Goal: Task Accomplishment & Management: Manage account settings

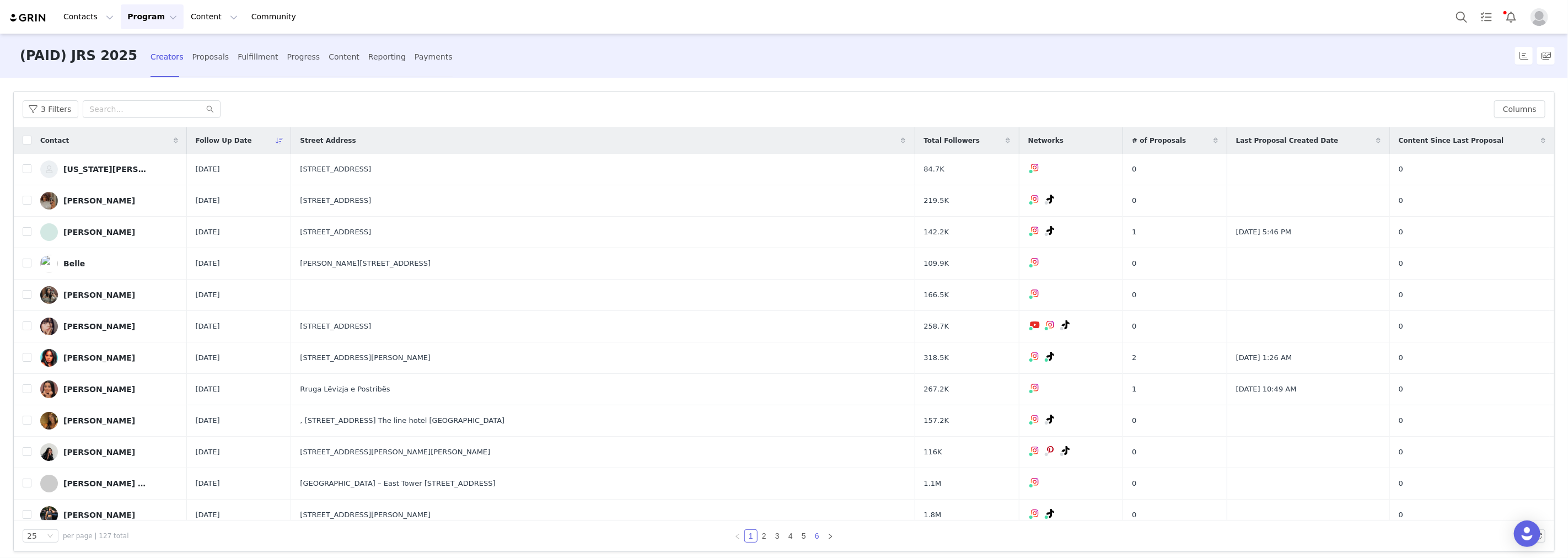
click at [813, 533] on link "6" at bounding box center [817, 535] width 12 height 12
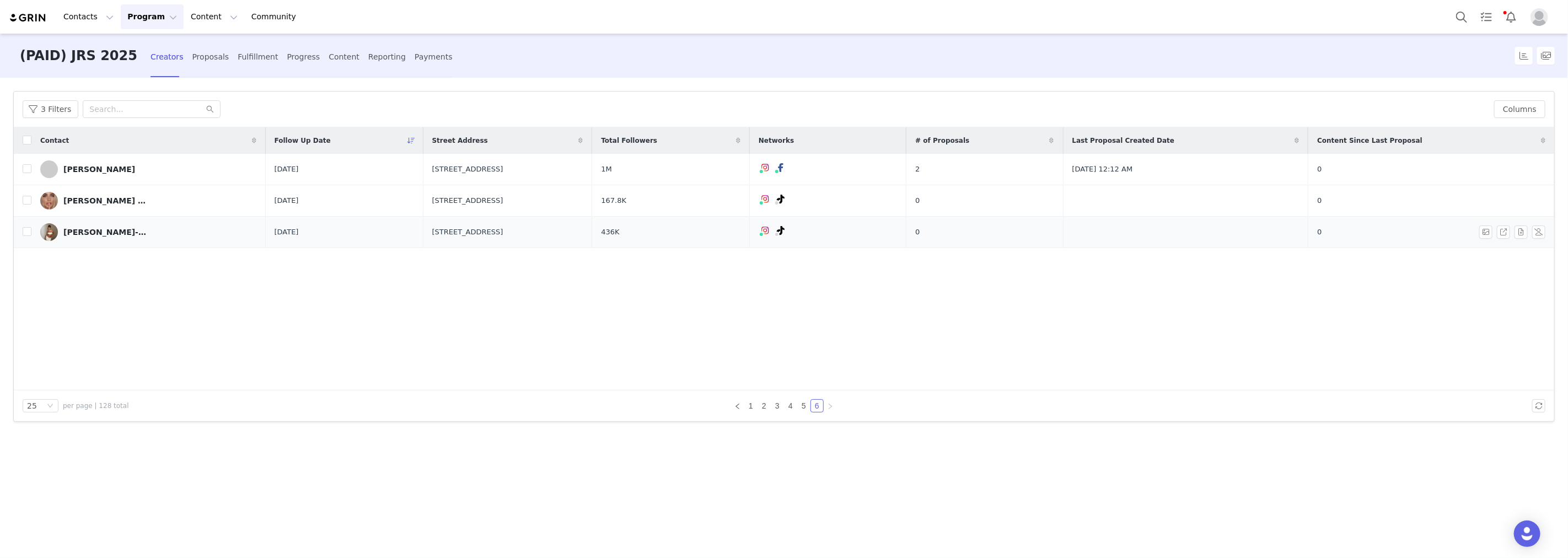
click at [134, 235] on link "[PERSON_NAME]-[PERSON_NAME]" at bounding box center [148, 232] width 217 height 17
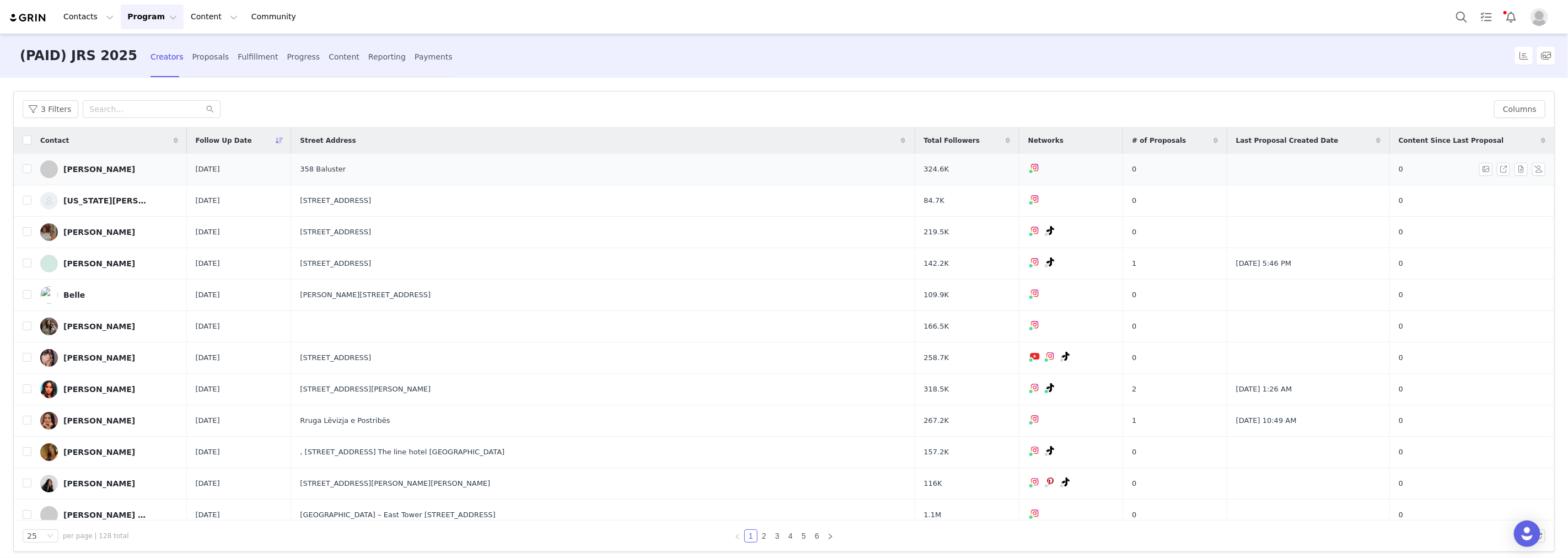
click at [129, 171] on div "[PERSON_NAME]" at bounding box center [99, 169] width 71 height 9
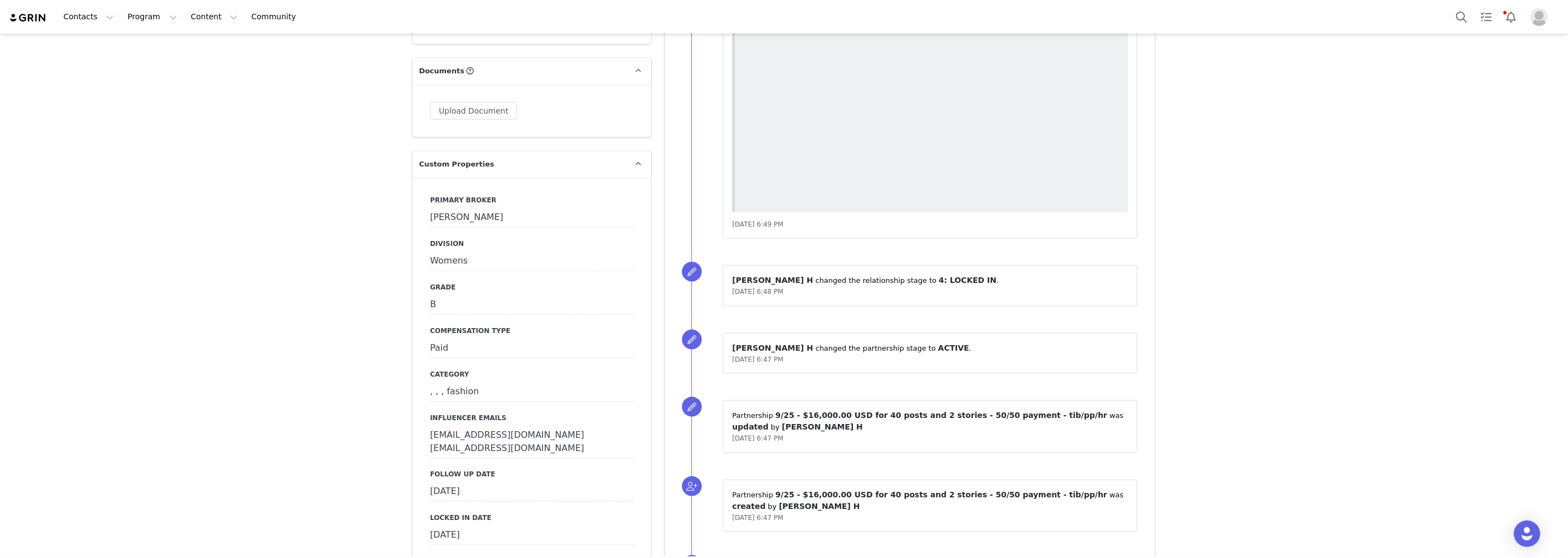
scroll to position [1224, 0]
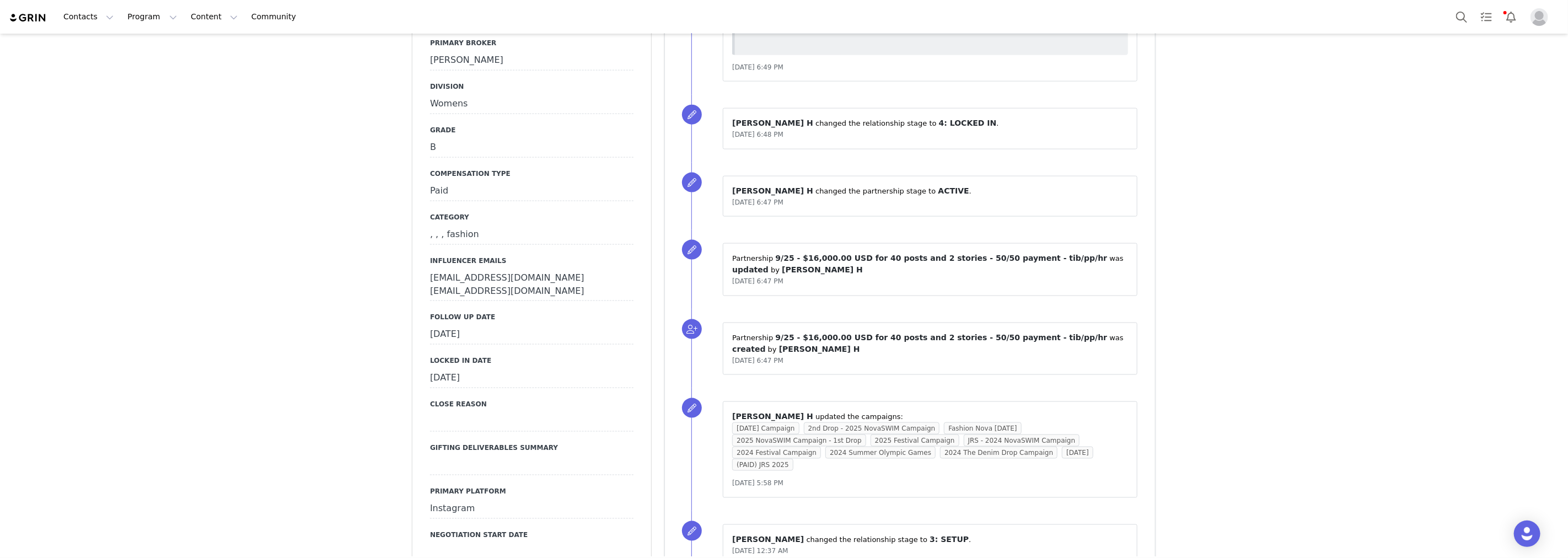
click at [506, 325] on div "[DATE]" at bounding box center [532, 335] width 203 height 20
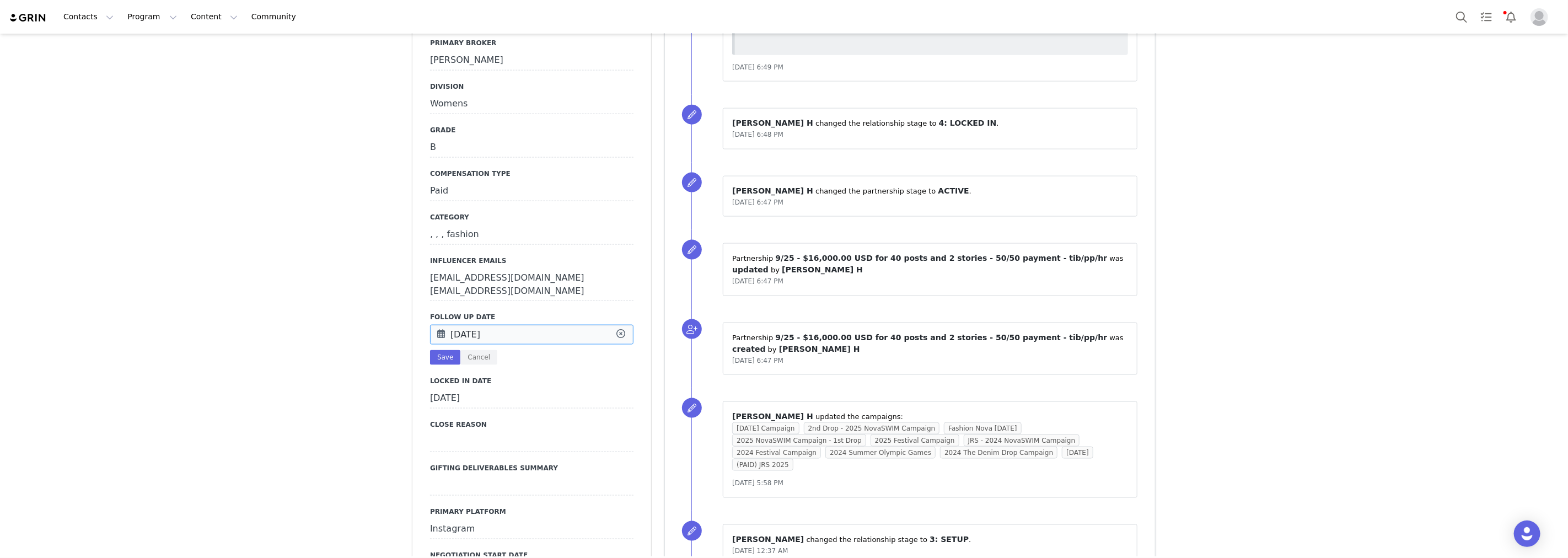
click at [506, 325] on input "[DATE]" at bounding box center [532, 335] width 203 height 20
click at [566, 444] on span "26" at bounding box center [561, 445] width 14 height 14
type input "[DATE]"
click at [436, 350] on button "Save" at bounding box center [445, 357] width 30 height 15
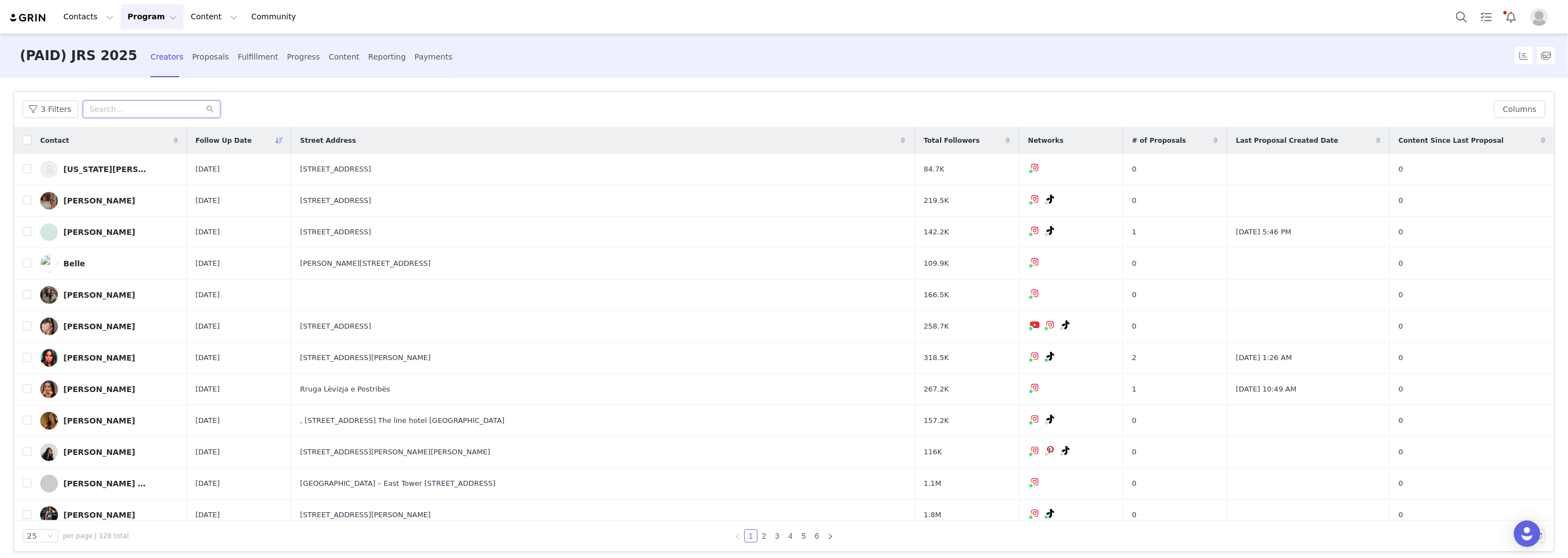
click at [178, 108] on input "text" at bounding box center [151, 108] width 138 height 17
paste input "noelleleyva"
type input "noelleleyva"
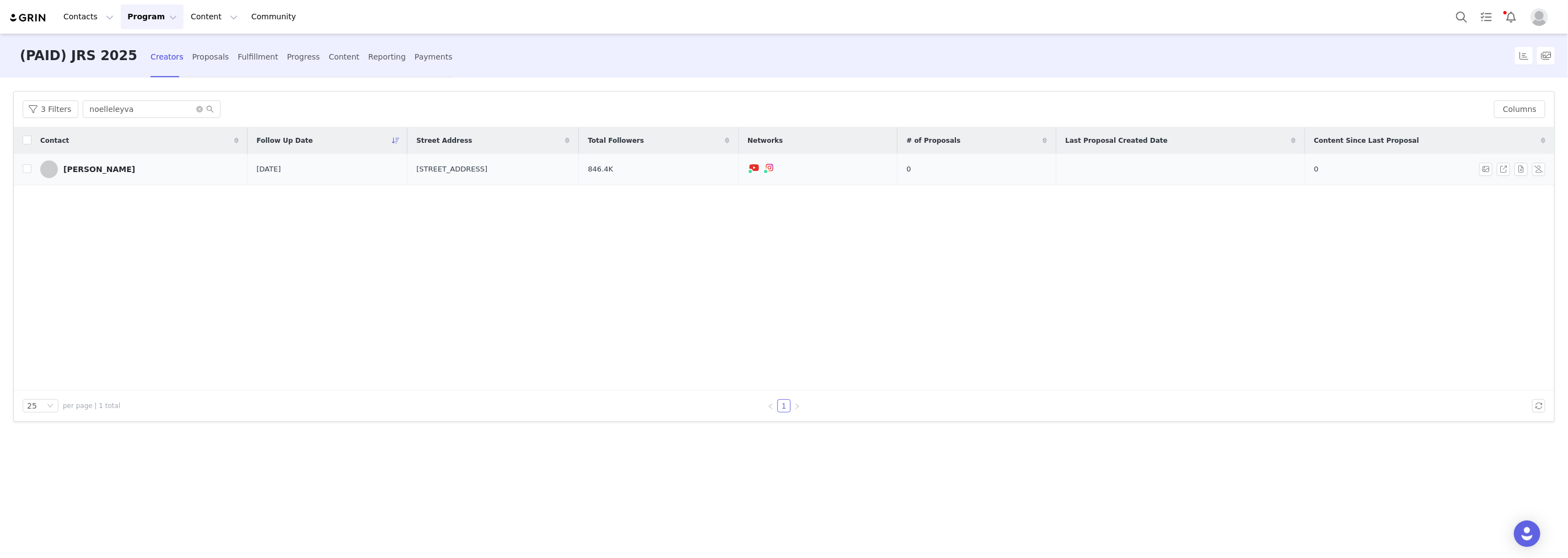
click at [106, 172] on div "[PERSON_NAME]" at bounding box center [99, 169] width 71 height 9
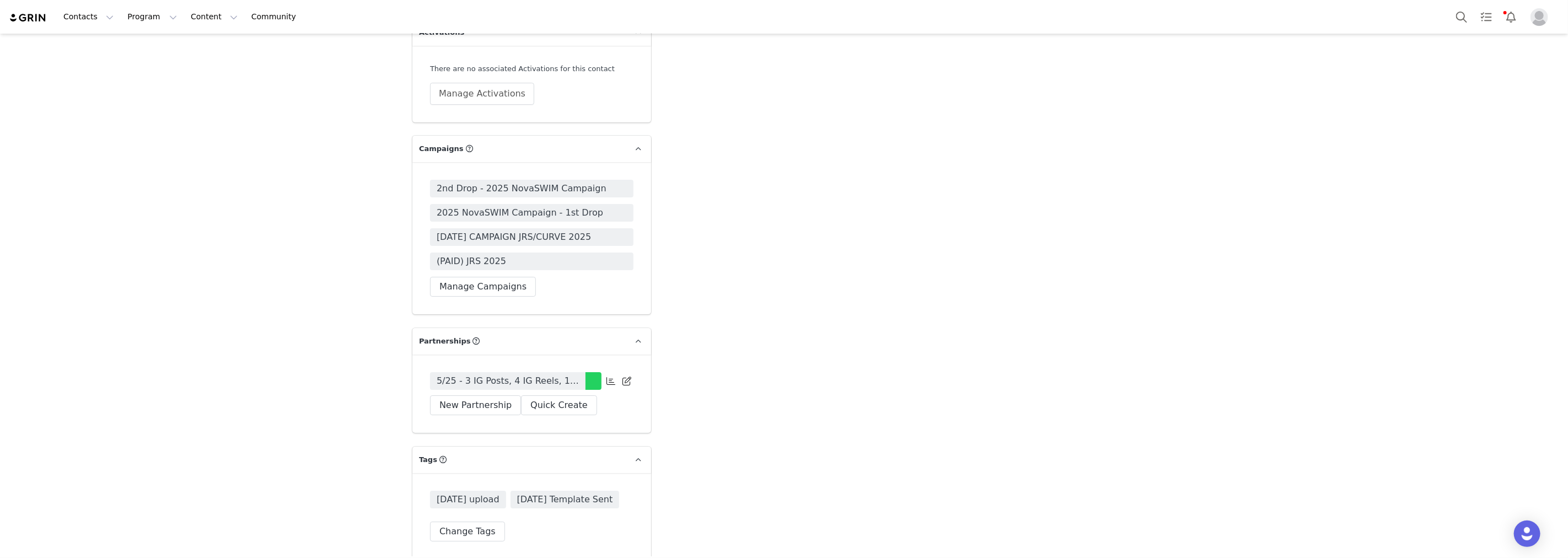
scroll to position [3245, 0]
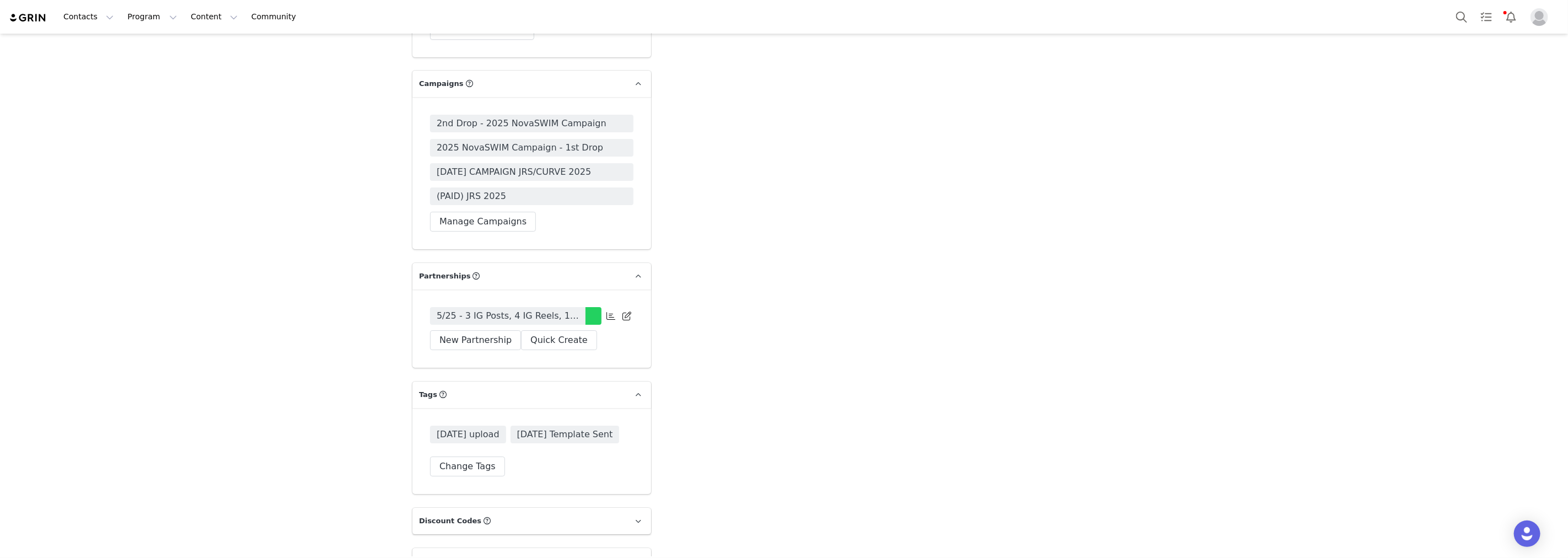
click at [509, 309] on span "5/25 - 3 IG Posts, 4 IG Reels, 1 IG Story (3 frames), Monthly, Tag in Bio, Pinn…" at bounding box center [507, 316] width 142 height 14
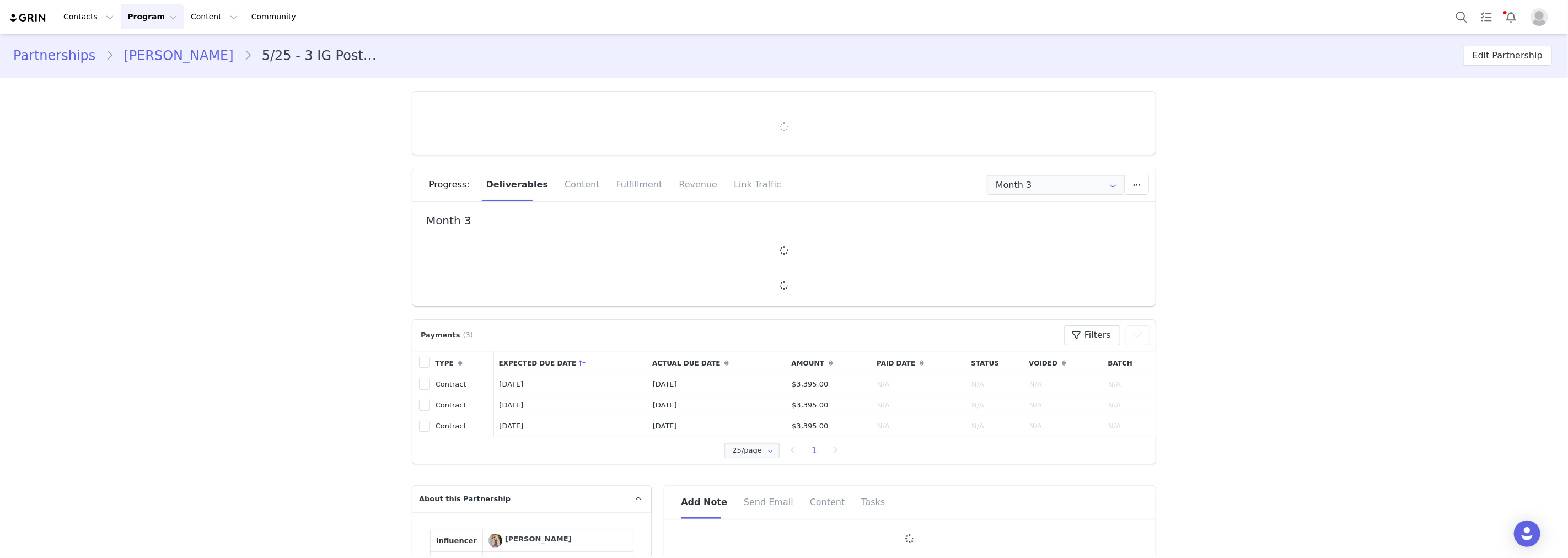
type input "+1 ([GEOGRAPHIC_DATA])"
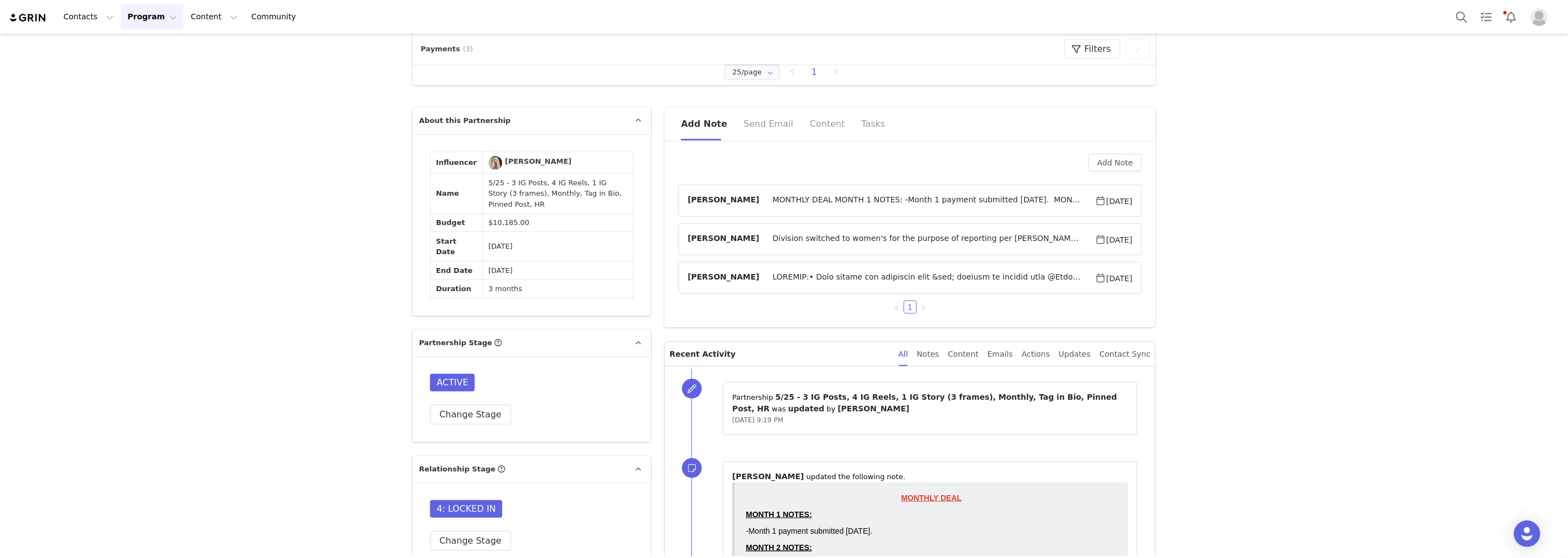
scroll to position [612, 0]
click at [851, 199] on span "MONTHLY DEAL MONTH 1 NOTES: -Month 1 payment submitted [DATE]. MONTH 2 NOTES: -…" at bounding box center [927, 200] width 336 height 14
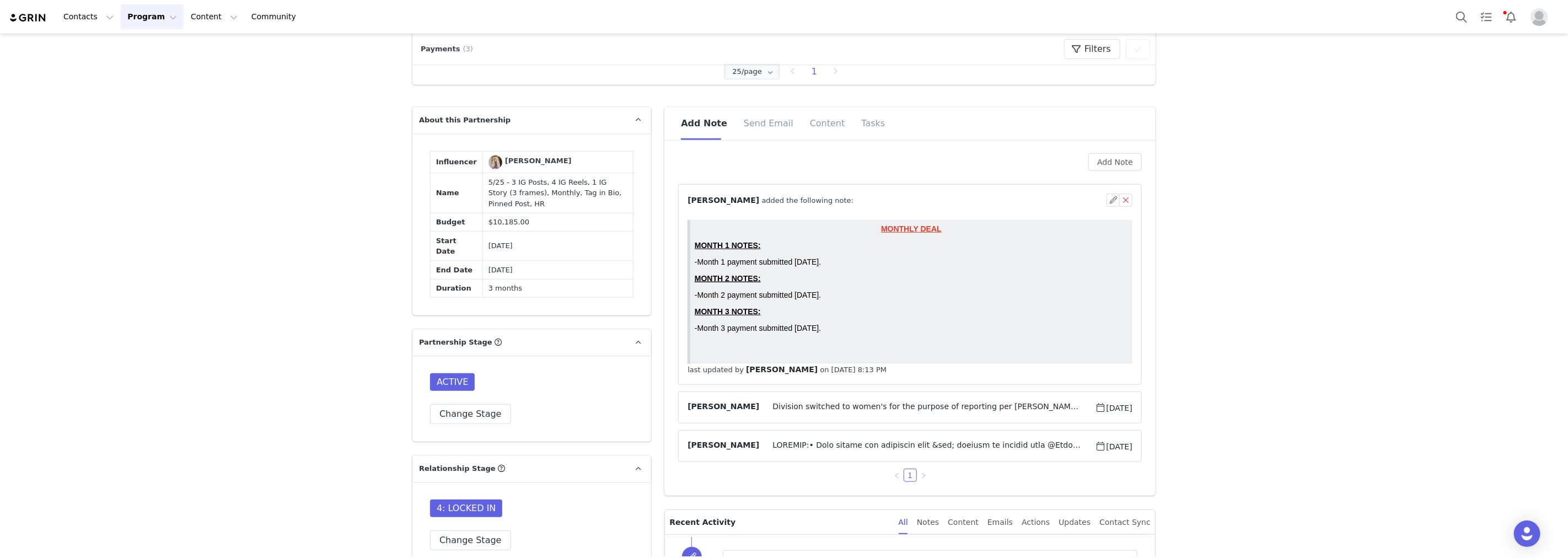
scroll to position [0, 0]
click at [802, 444] on span at bounding box center [927, 446] width 336 height 14
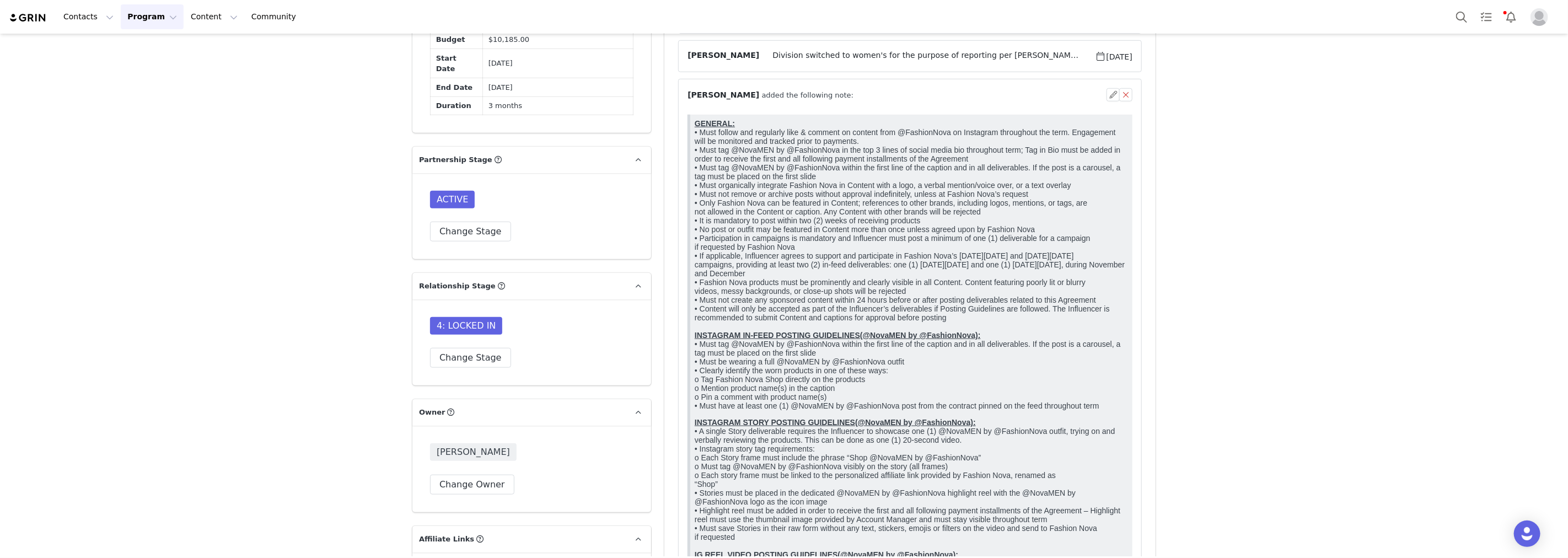
scroll to position [796, 0]
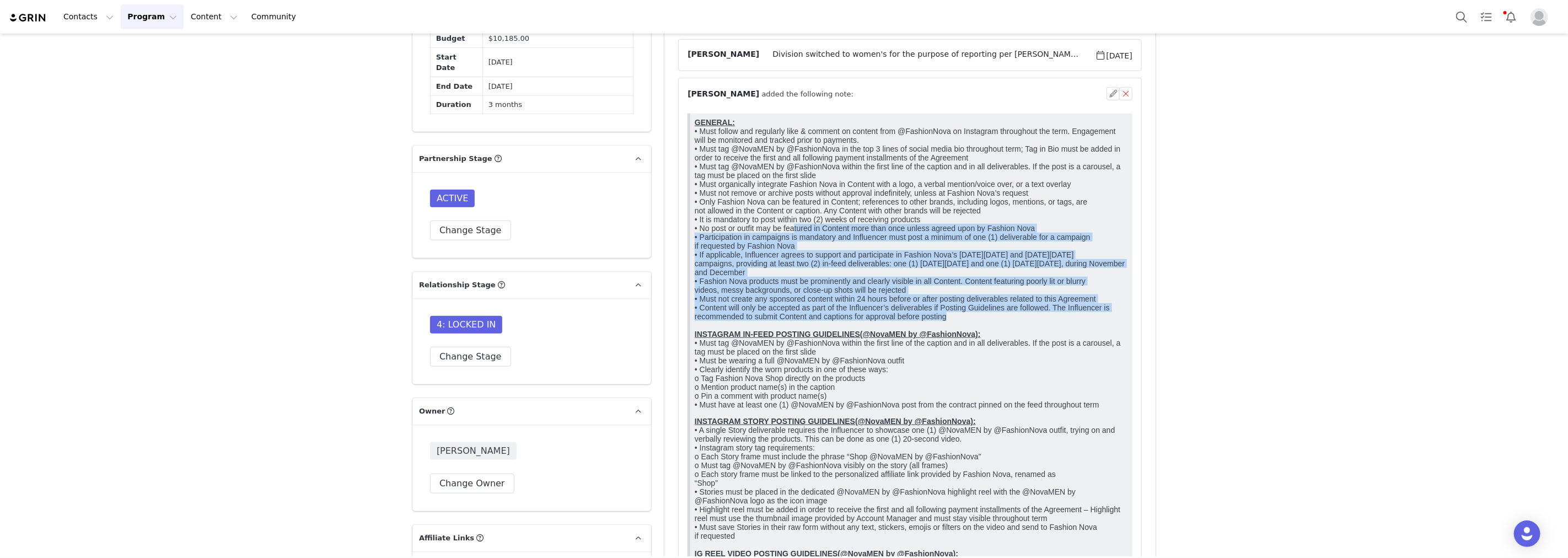
drag, startPoint x: 967, startPoint y: 356, endPoint x: 798, endPoint y: 247, distance: 201.1
click at [798, 247] on p "GENERAL: • Must follow and regularly like & comment on content from @FashionNov…" at bounding box center [911, 262] width 433 height 291
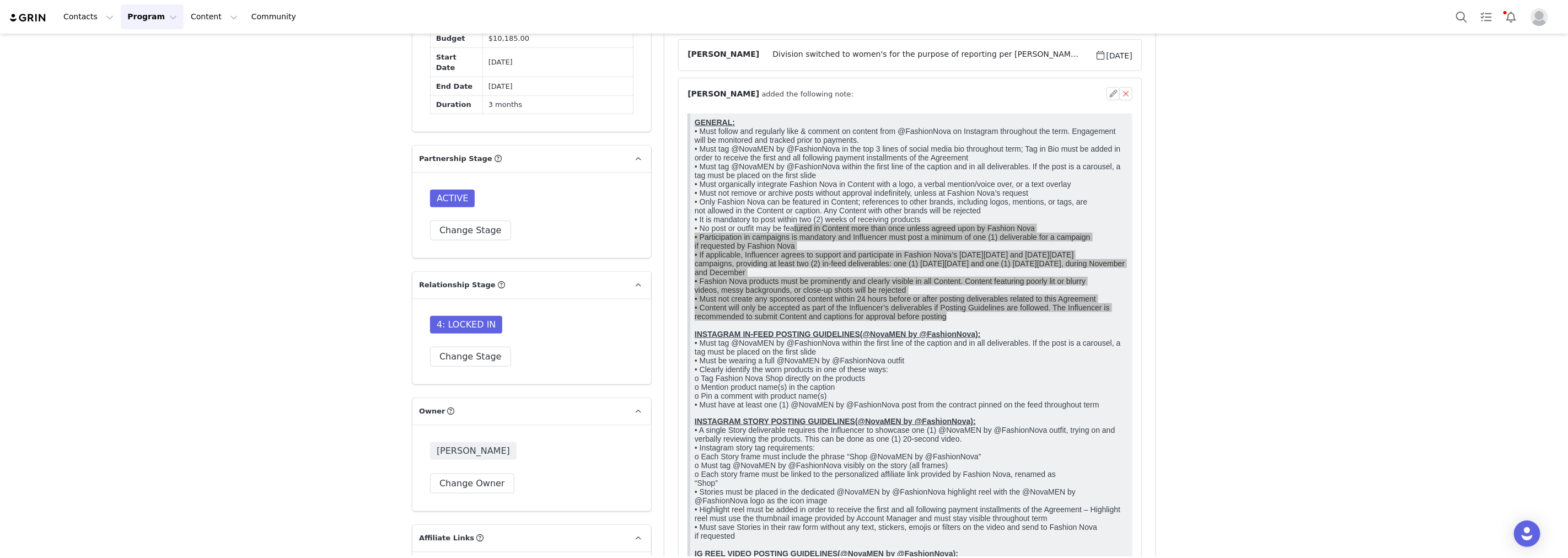
drag, startPoint x: 1337, startPoint y: 244, endPoint x: 1250, endPoint y: 252, distance: 87.4
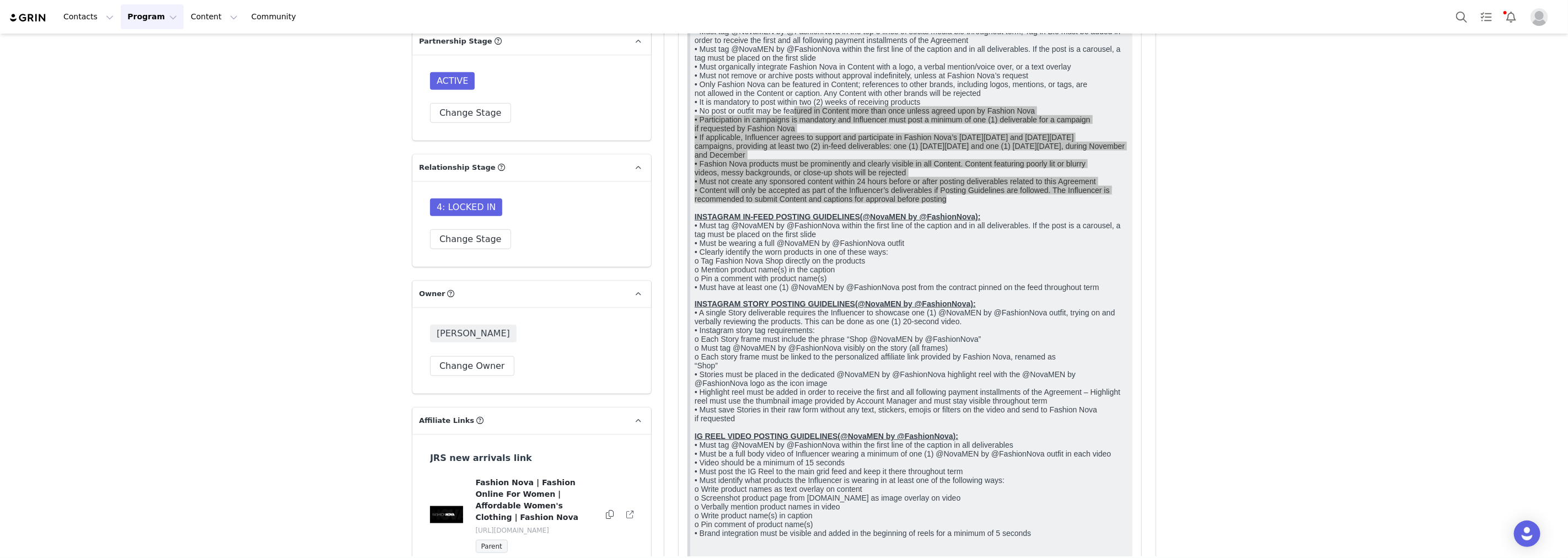
scroll to position [918, 0]
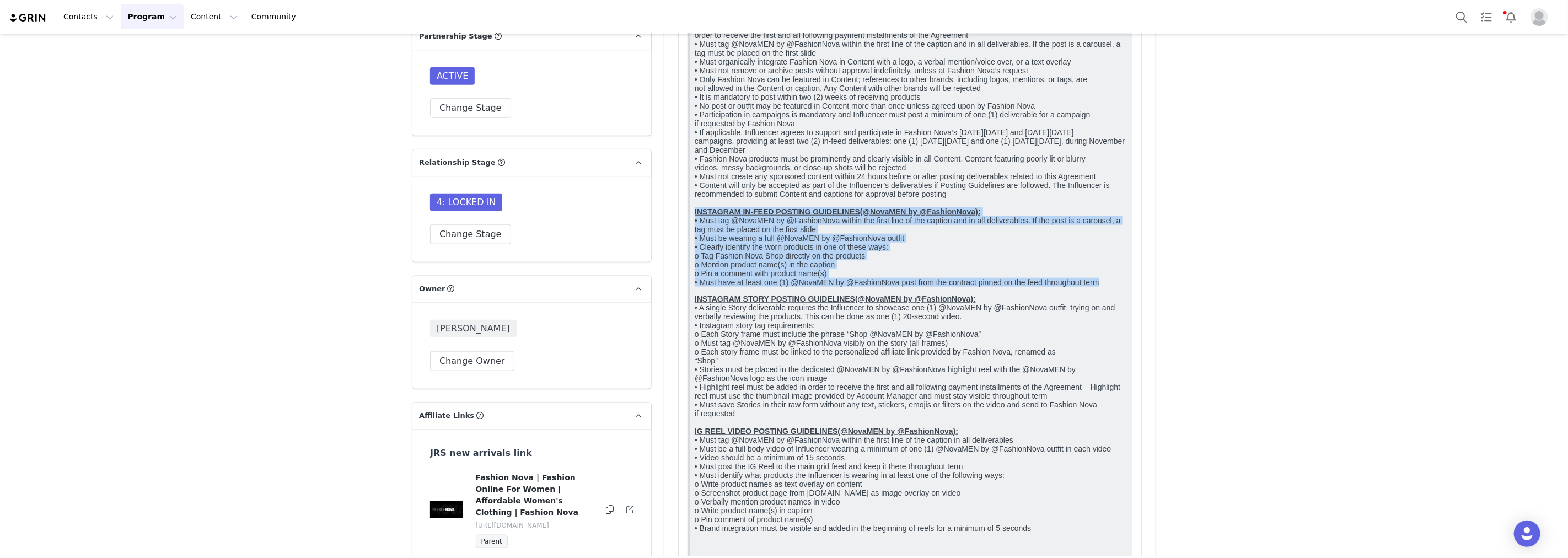
drag, startPoint x: 1108, startPoint y: 331, endPoint x: 694, endPoint y: 250, distance: 421.8
click at [694, 250] on html "GENERAL: • Must follow and regularly like & comment on content from @FashionNov…" at bounding box center [912, 322] width 442 height 662
copy p "INSTAGRAM IN-FEED POSTING GUIDELINES(@NovaMEN by @FashionNova): • Must tag @Nov…"
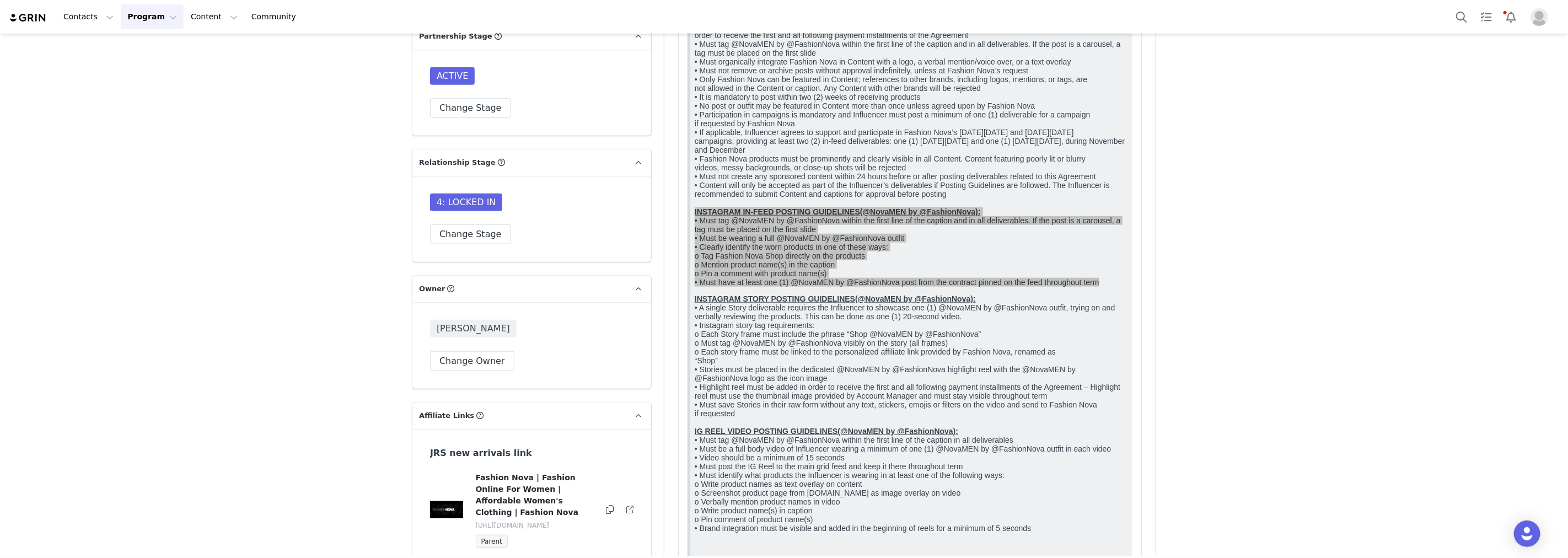
drag, startPoint x: 203, startPoint y: 189, endPoint x: 327, endPoint y: 28, distance: 203.2
drag, startPoint x: 272, startPoint y: 296, endPoint x: 87, endPoint y: 1, distance: 348.2
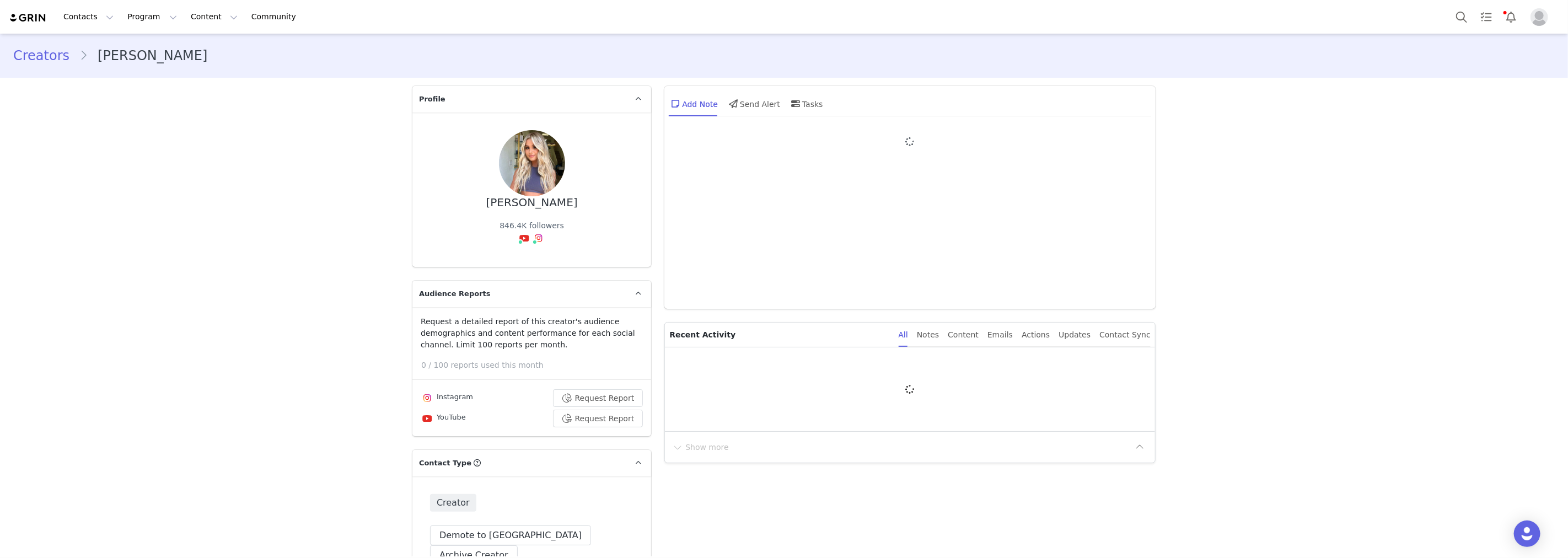
type input "+1 ([GEOGRAPHIC_DATA])"
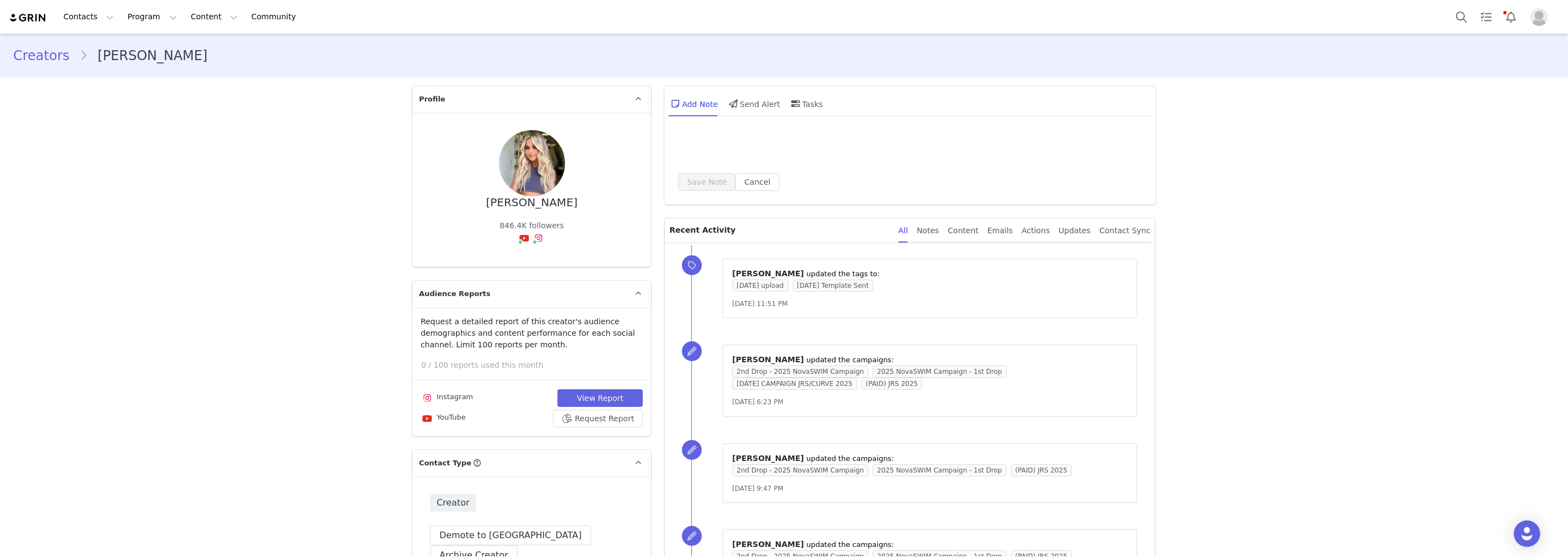
drag, startPoint x: 87, startPoint y: 1, endPoint x: 53, endPoint y: 0, distance: 34.0
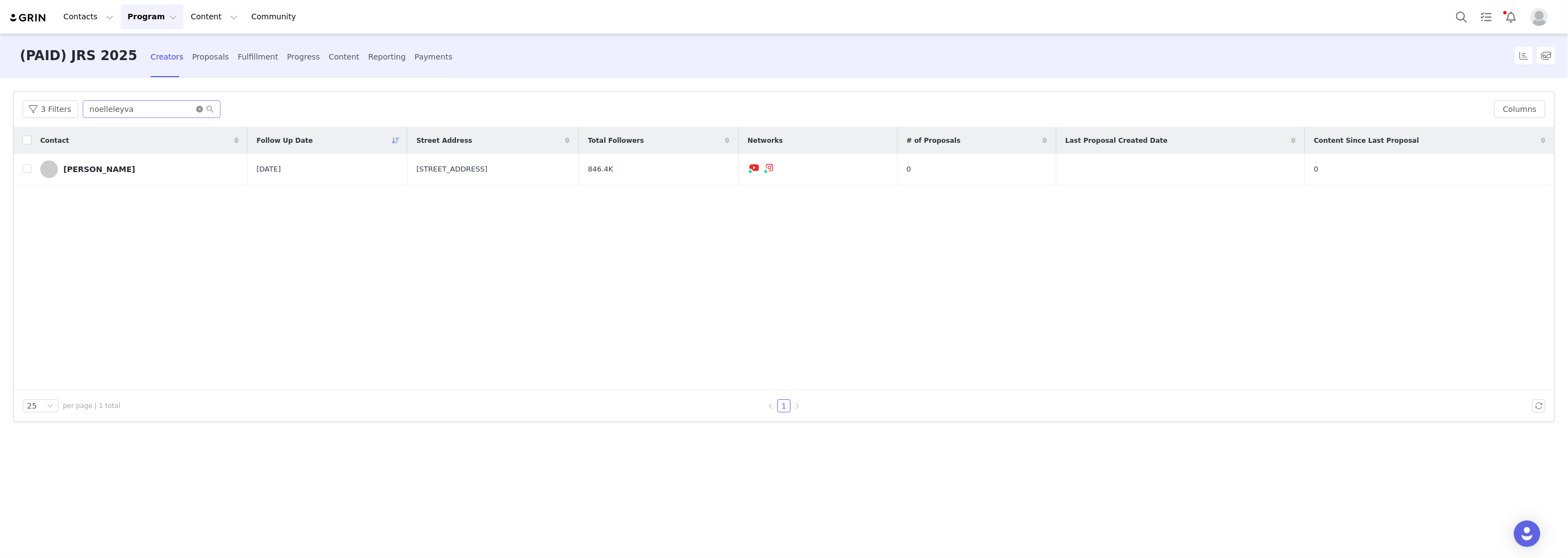
click at [196, 106] on icon "icon: close-circle" at bounding box center [199, 109] width 7 height 7
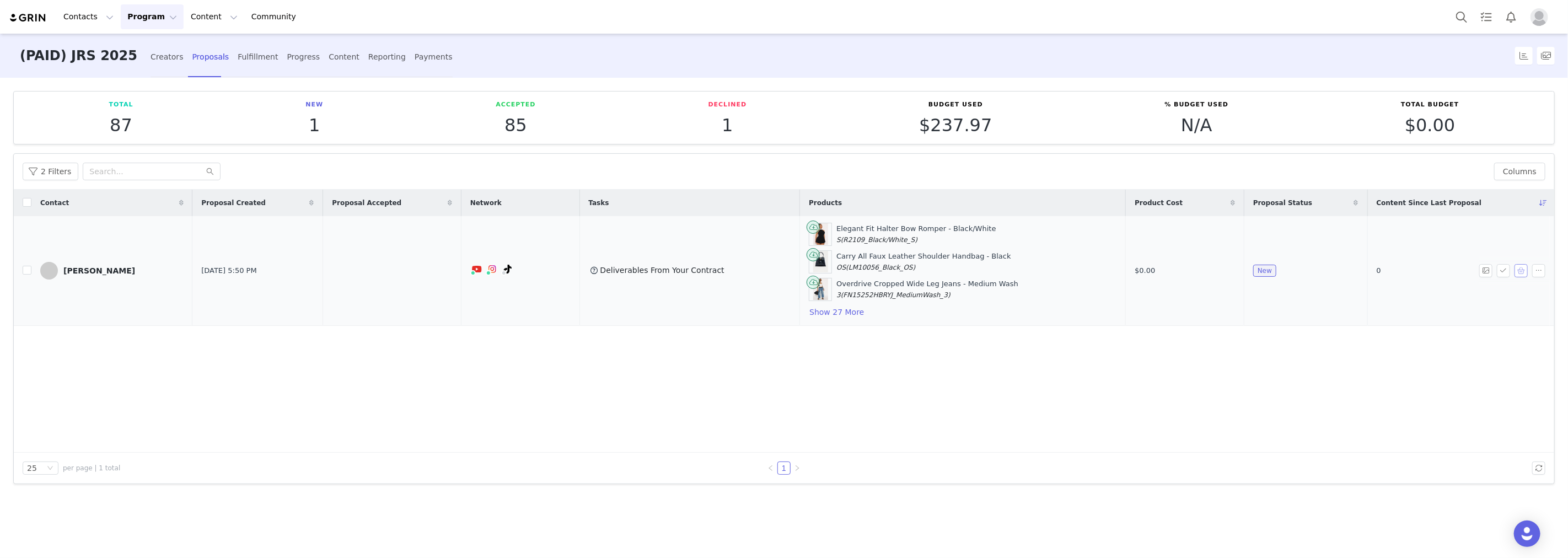
click at [1522, 269] on button "button" at bounding box center [1521, 271] width 14 height 14
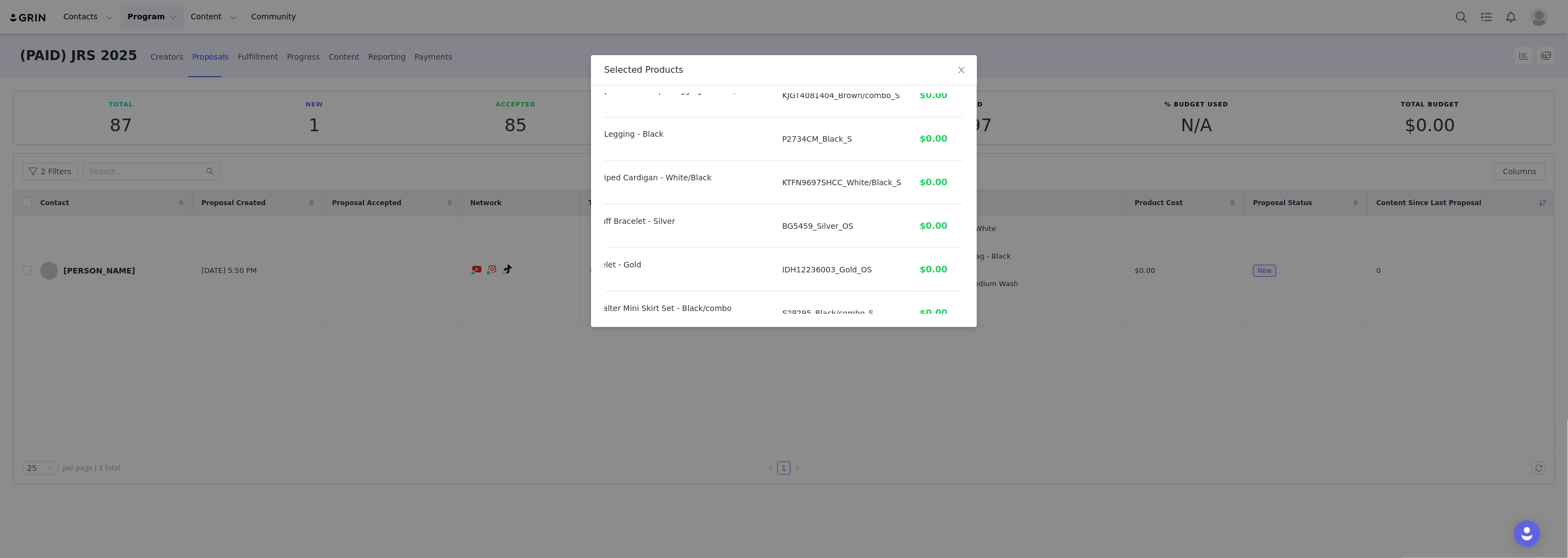
scroll to position [1144, 96]
click at [964, 67] on icon "icon: close" at bounding box center [962, 70] width 9 height 9
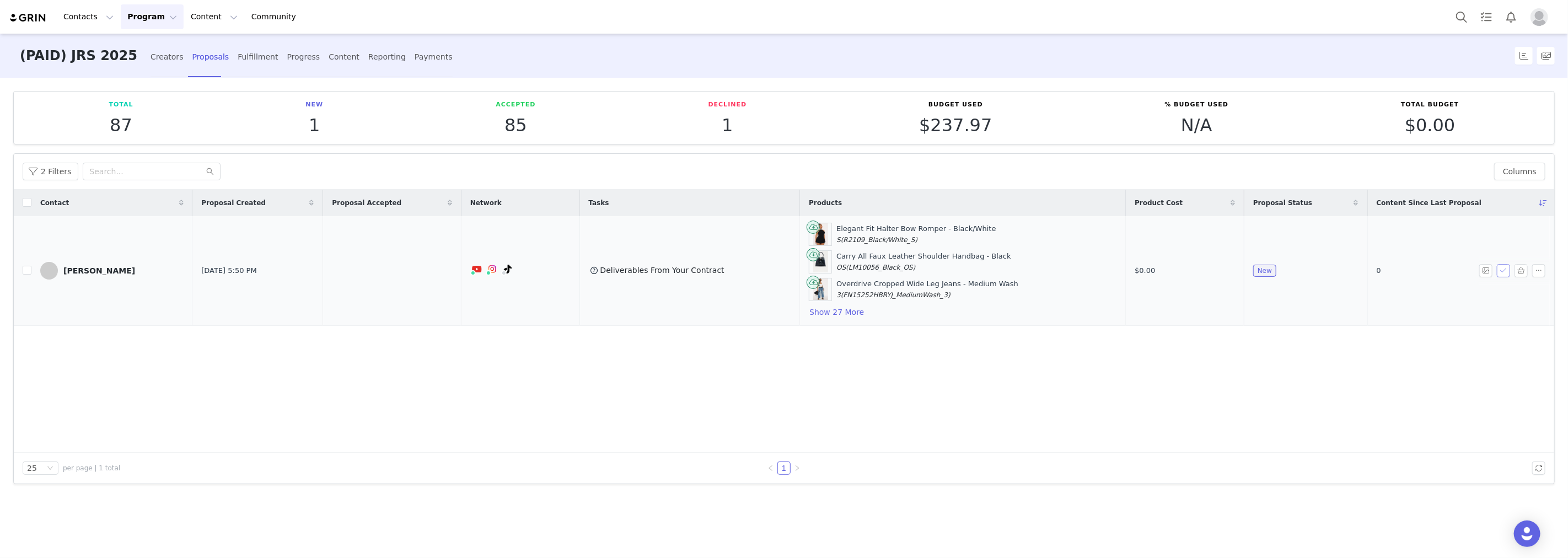
click at [1501, 268] on button "button" at bounding box center [1504, 271] width 14 height 14
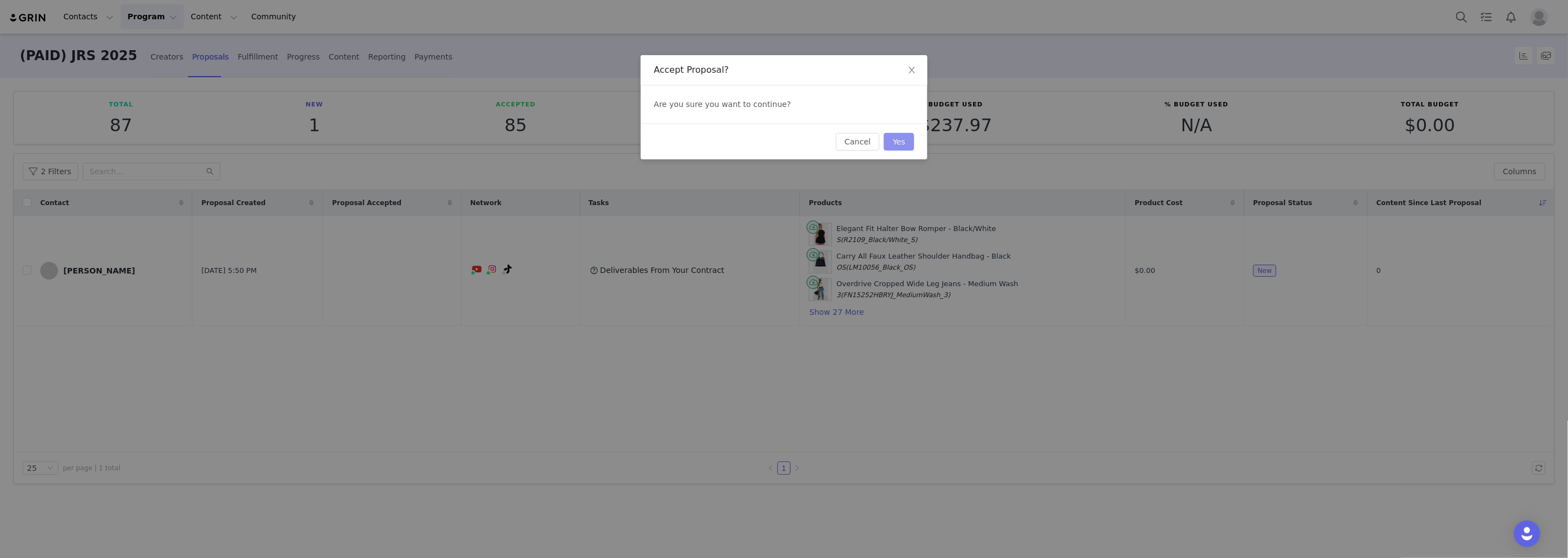
click at [903, 134] on button "Yes" at bounding box center [899, 141] width 30 height 17
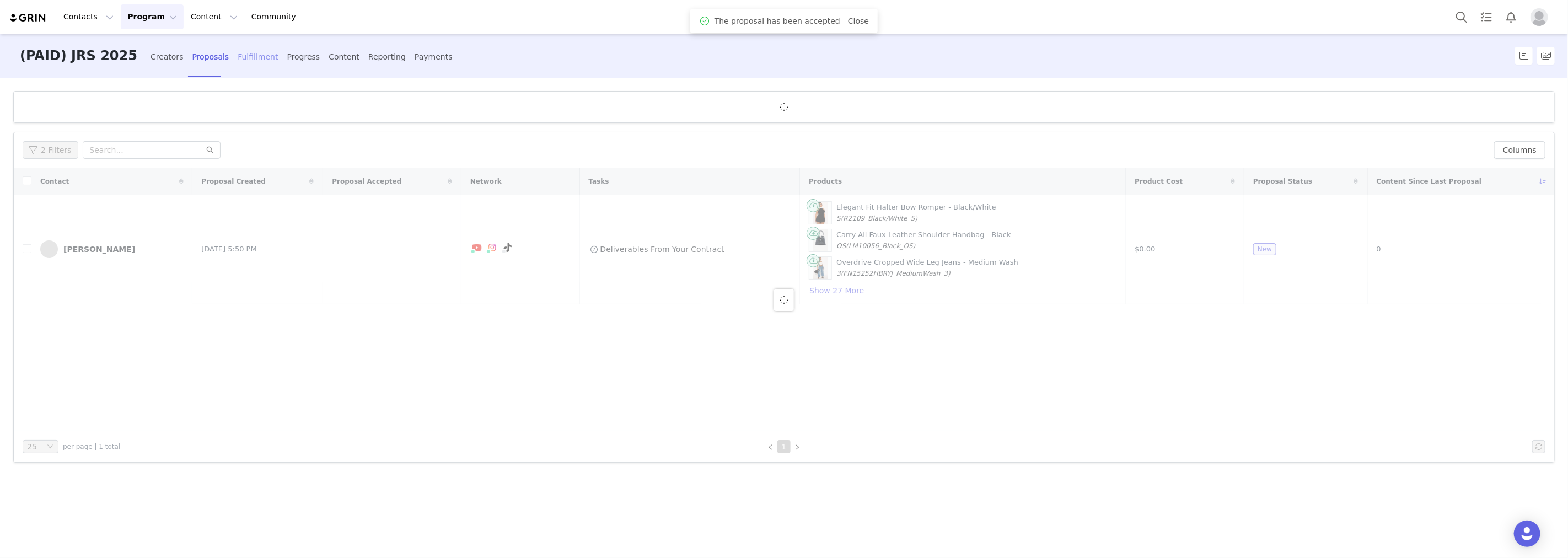
click at [238, 54] on div "Fulfillment" at bounding box center [257, 56] width 40 height 29
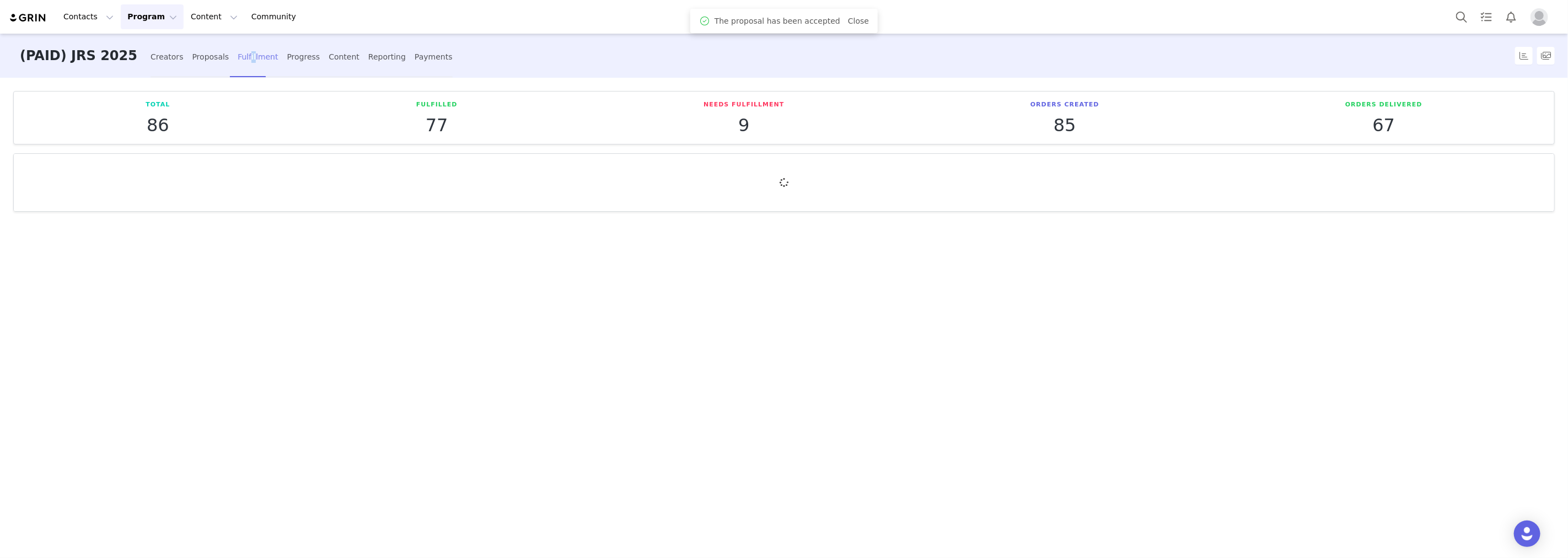
click at [238, 50] on div "Fulfillment" at bounding box center [257, 56] width 40 height 29
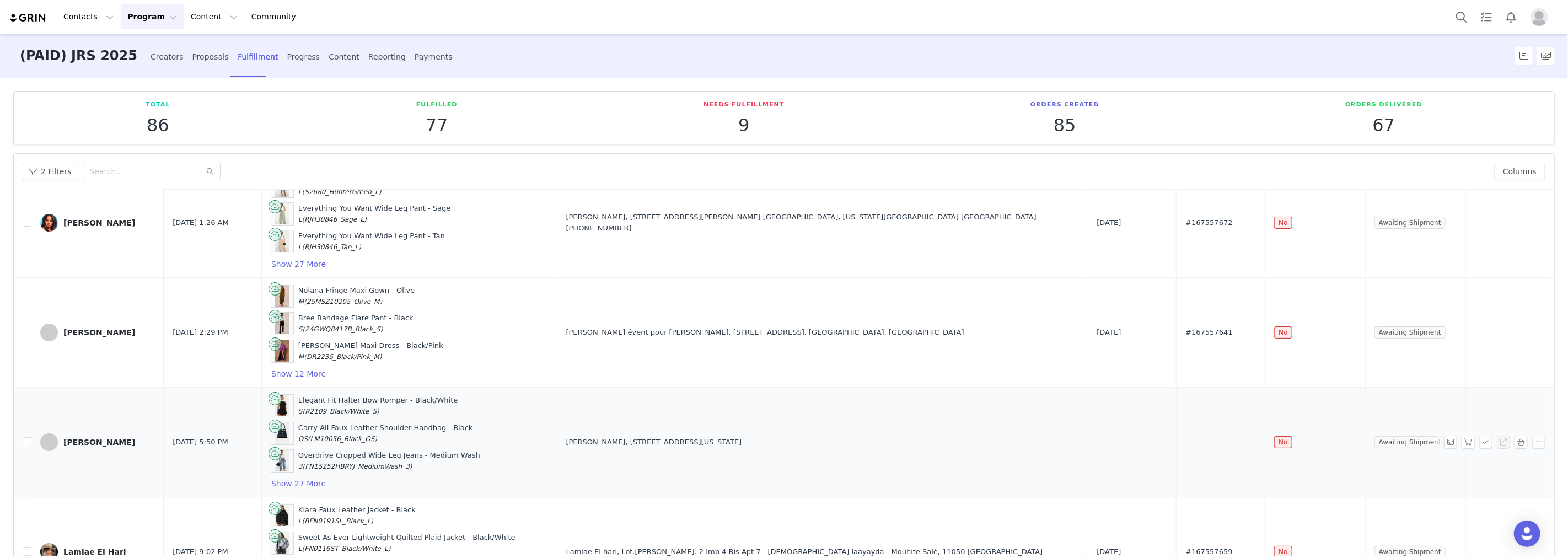
scroll to position [123, 0]
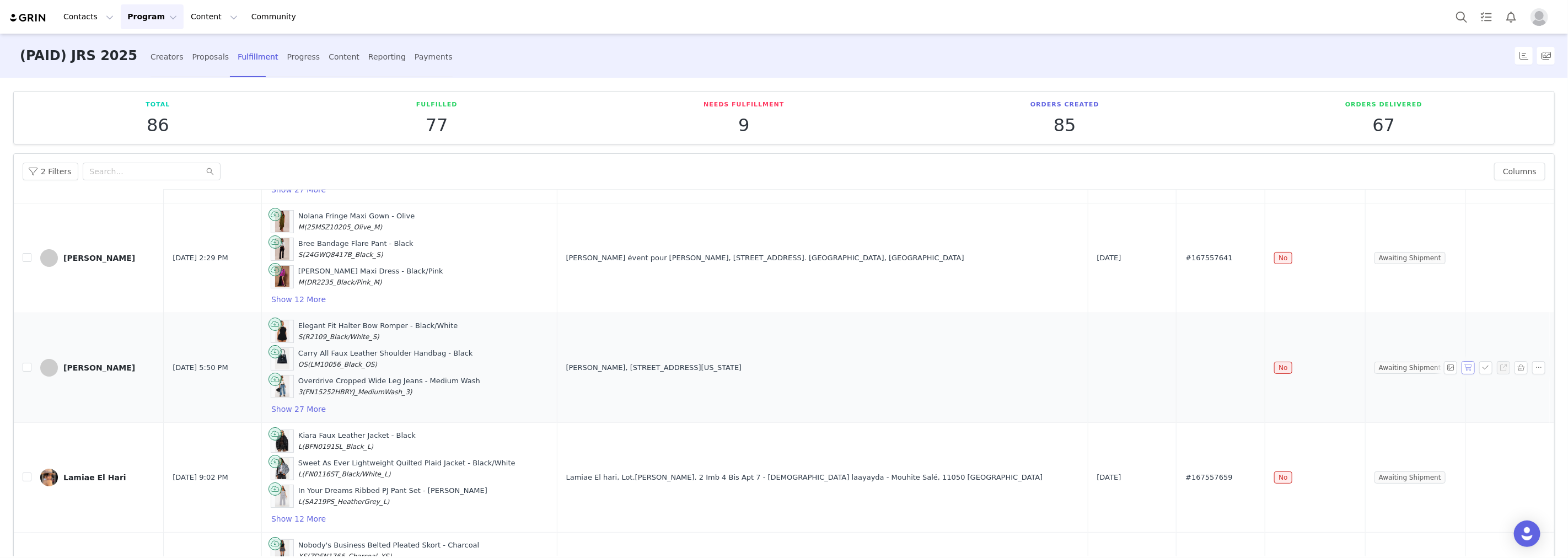
click at [1462, 368] on button "button" at bounding box center [1469, 368] width 14 height 14
click at [192, 58] on div "Proposals" at bounding box center [210, 56] width 37 height 29
